Goal: Transaction & Acquisition: Book appointment/travel/reservation

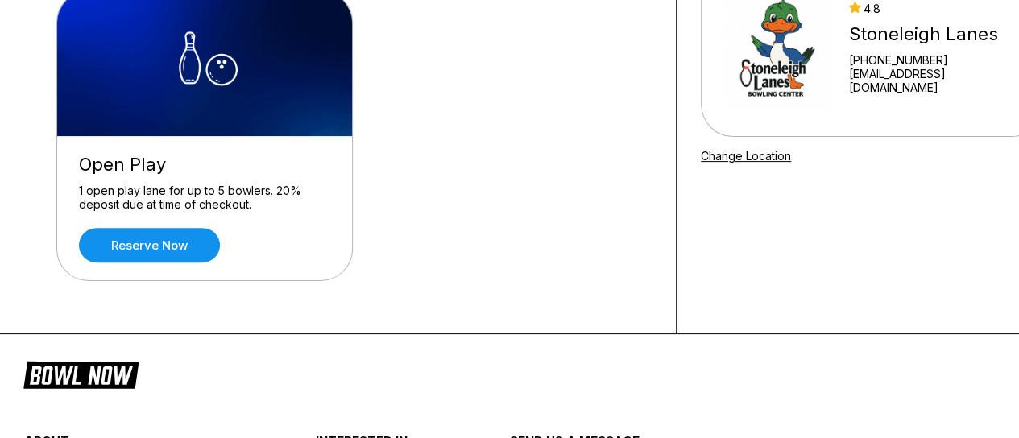
scroll to position [194, 0]
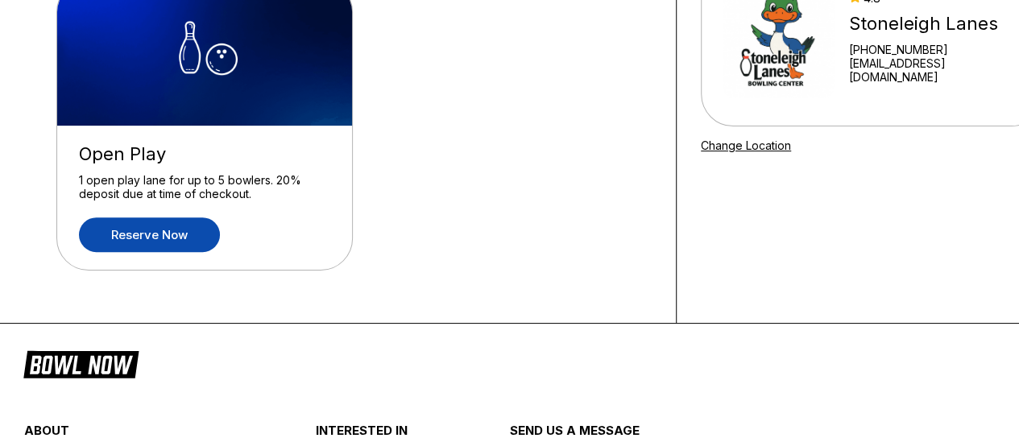
click at [143, 230] on link "Reserve now" at bounding box center [149, 234] width 141 height 35
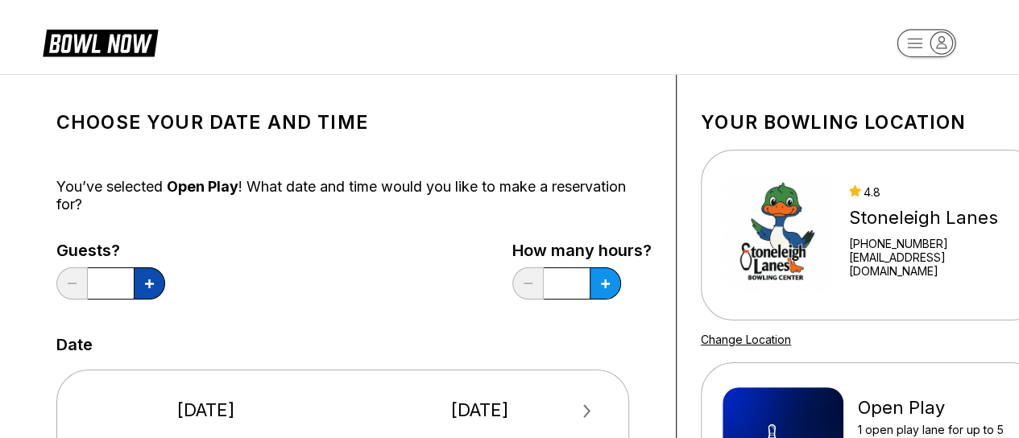
click at [149, 286] on icon at bounding box center [149, 283] width 9 height 9
type input "*"
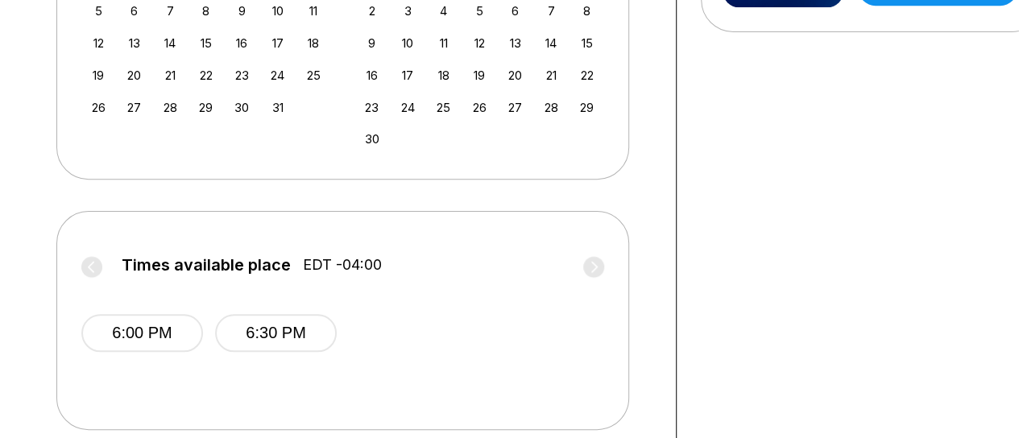
scroll to position [577, 0]
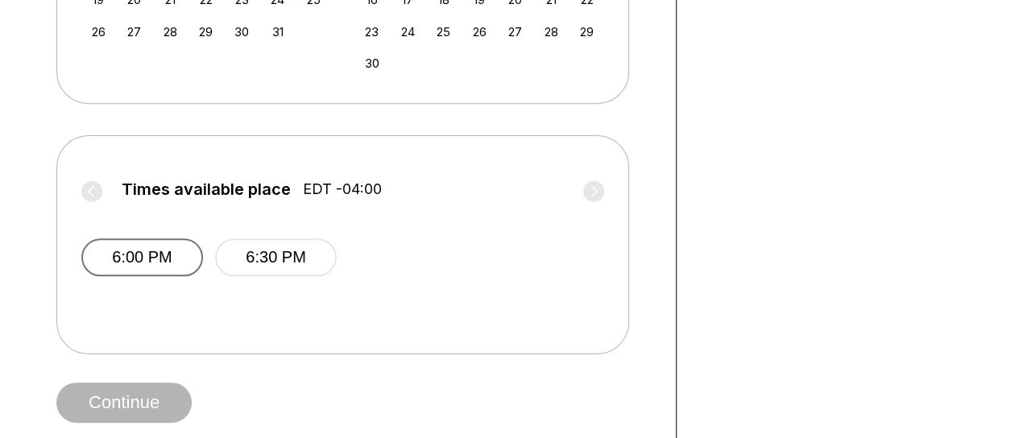
click at [147, 251] on button "6:00 PM" at bounding box center [142, 257] width 122 height 38
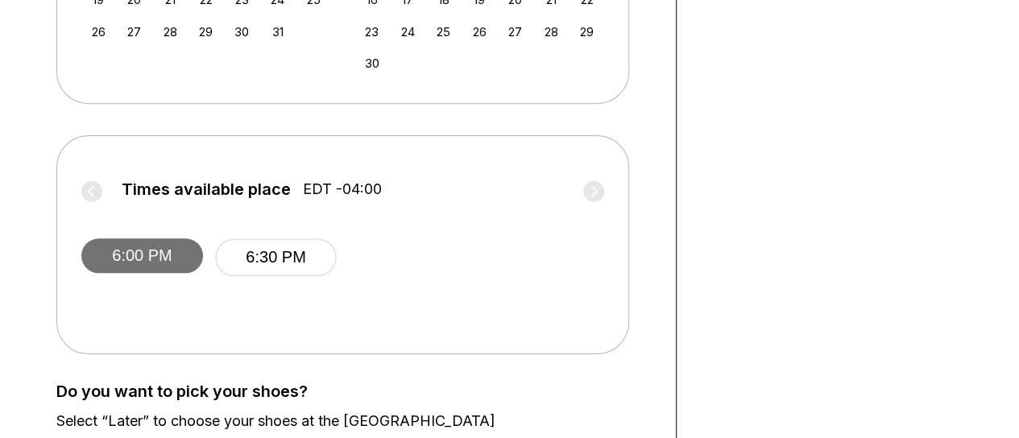
click at [139, 256] on button "6:00 PM" at bounding box center [142, 255] width 122 height 35
click at [120, 250] on button "6:00 PM" at bounding box center [142, 255] width 122 height 35
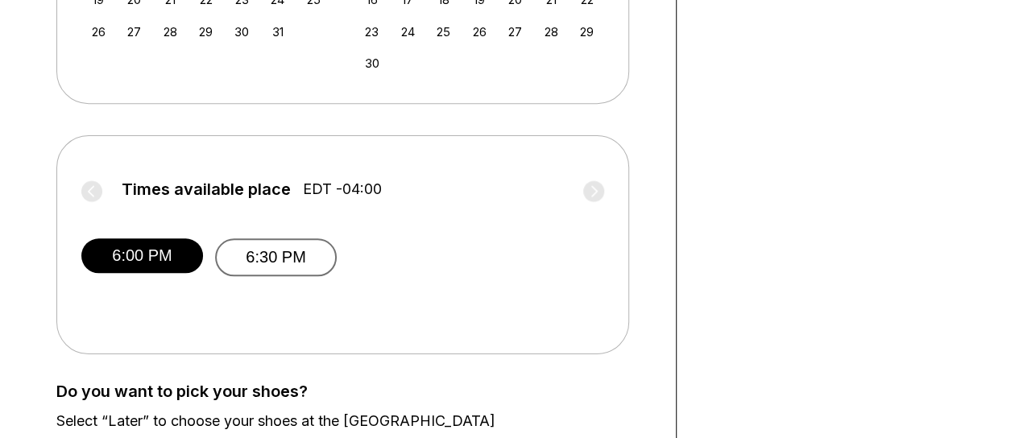
click at [243, 246] on button "6:30 PM" at bounding box center [276, 257] width 122 height 38
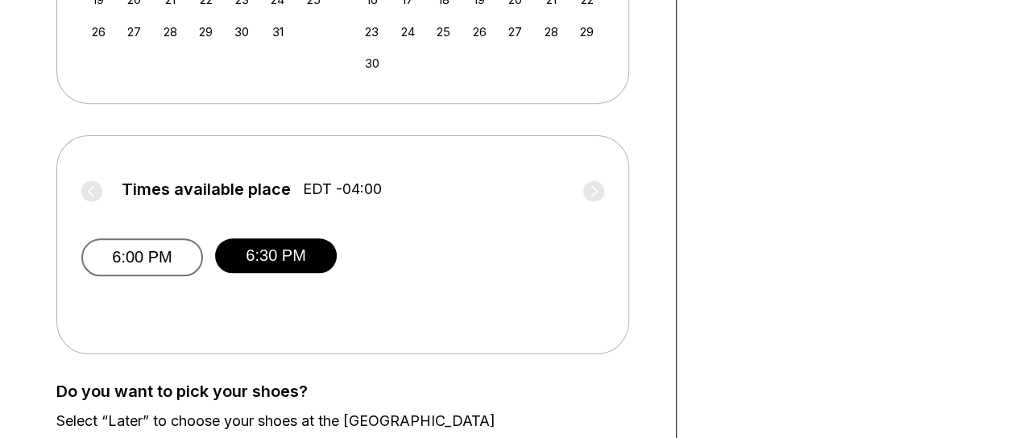
click at [160, 261] on button "6:00 PM" at bounding box center [142, 257] width 122 height 38
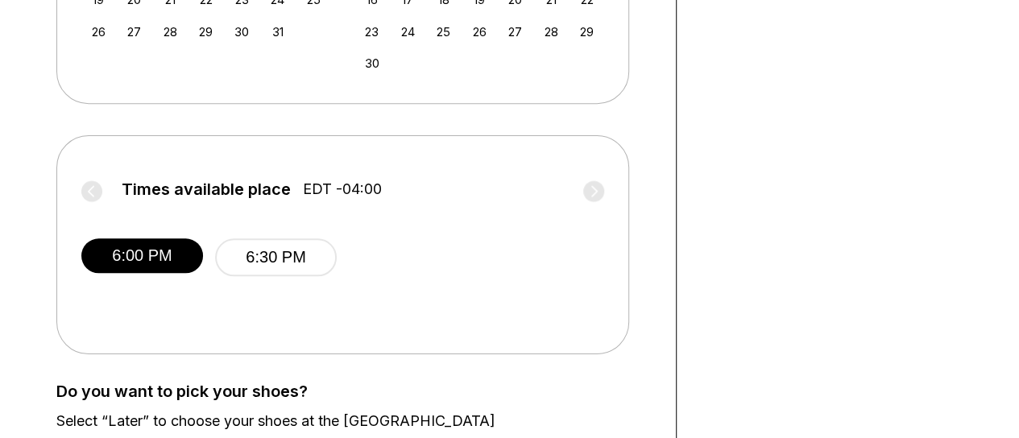
click at [341, 186] on span "EDT -04:00" at bounding box center [342, 189] width 79 height 18
click at [594, 192] on label "Times available place EDT -04:00" at bounding box center [342, 193] width 523 height 26
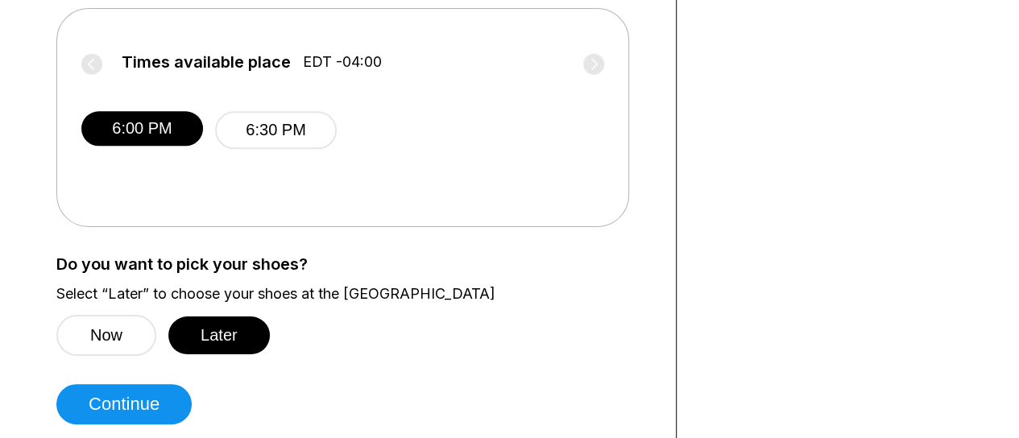
scroll to position [697, 0]
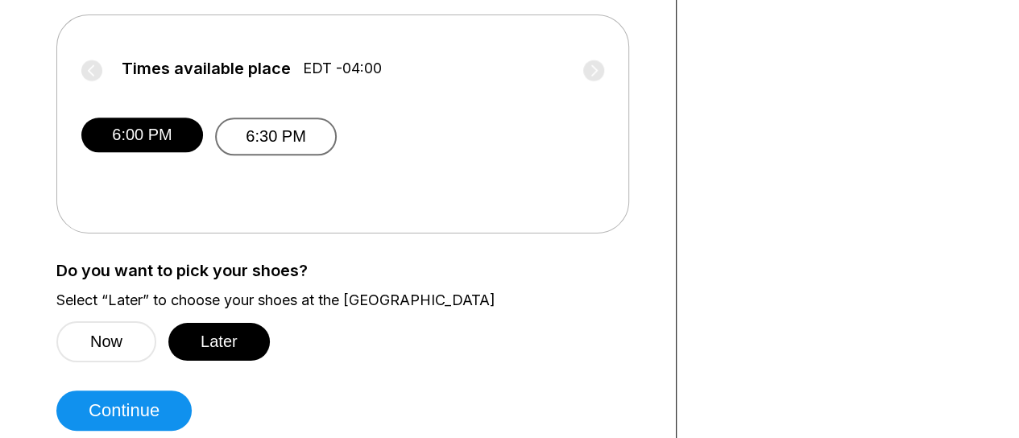
click at [238, 133] on button "6:30 PM" at bounding box center [276, 137] width 122 height 38
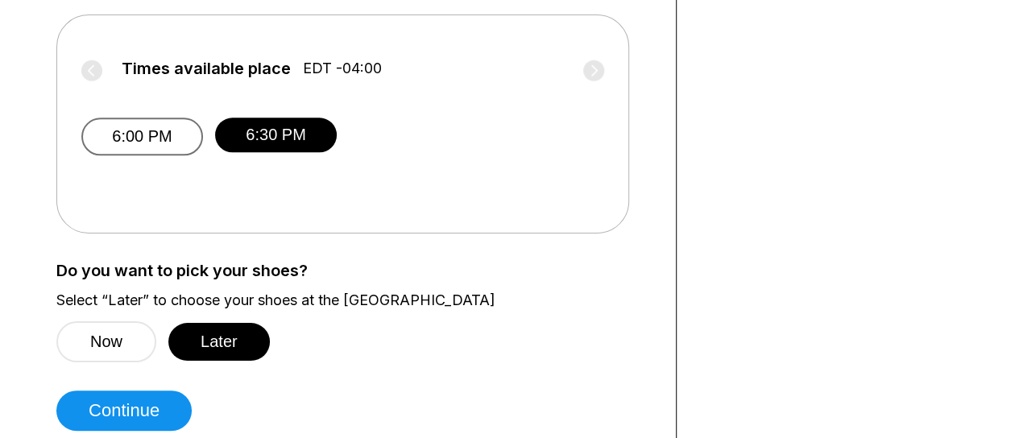
click at [139, 134] on button "6:00 PM" at bounding box center [142, 137] width 122 height 38
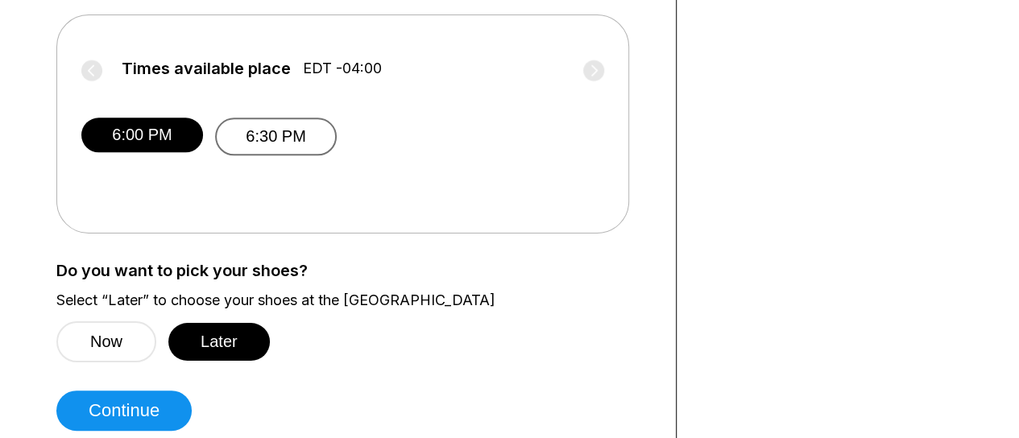
click at [312, 140] on button "6:30 PM" at bounding box center [276, 137] width 122 height 38
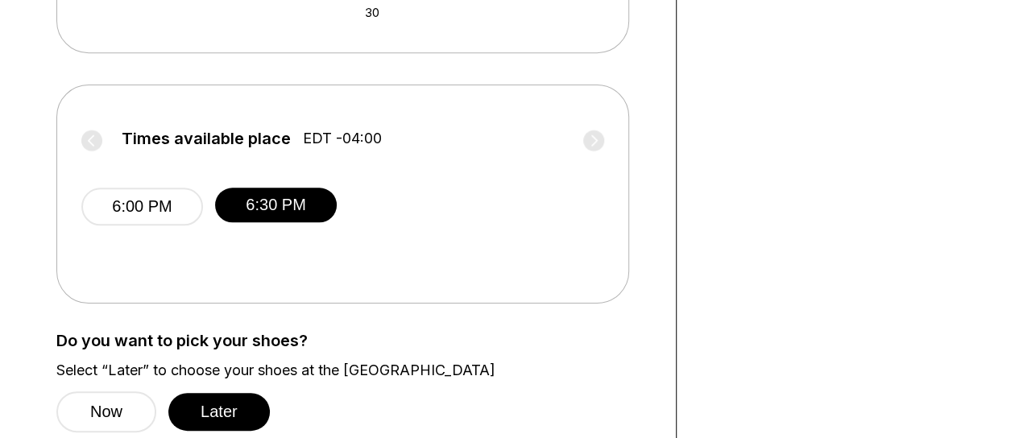
scroll to position [638, 0]
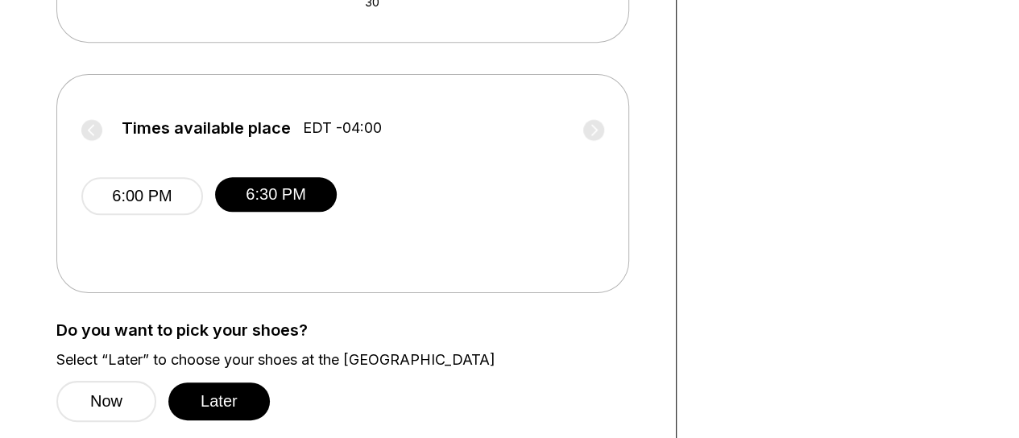
click at [591, 126] on label "Times available place EDT -04:00" at bounding box center [342, 132] width 523 height 26
click at [594, 130] on label "Times available place EDT -04:00" at bounding box center [342, 132] width 523 height 26
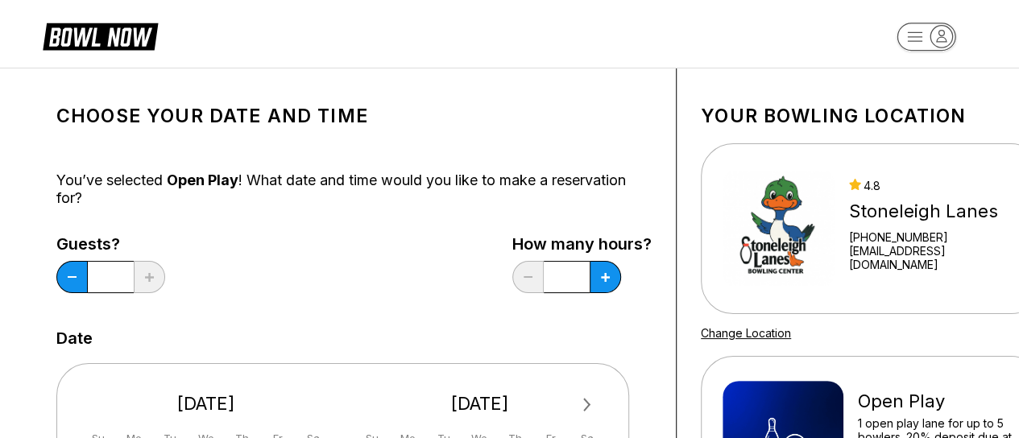
scroll to position [0, 0]
